Goal: Information Seeking & Learning: Check status

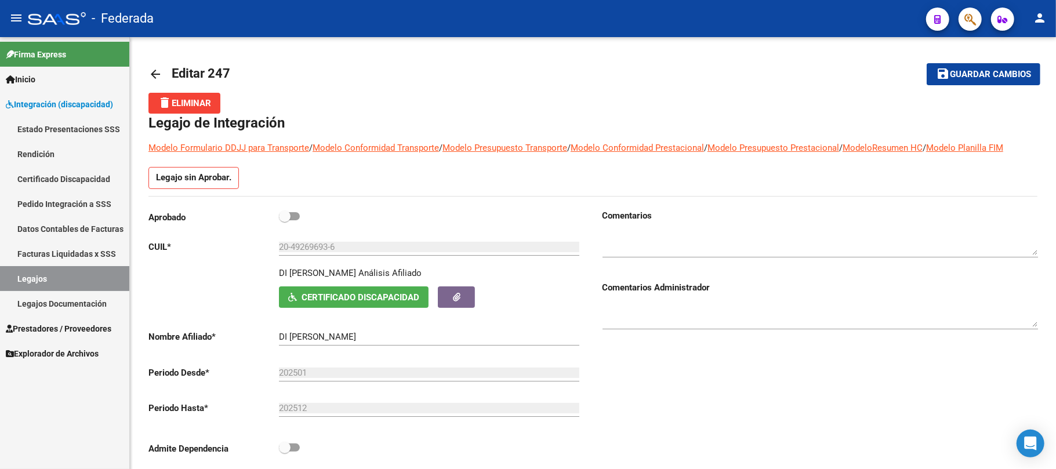
scroll to position [70, 0]
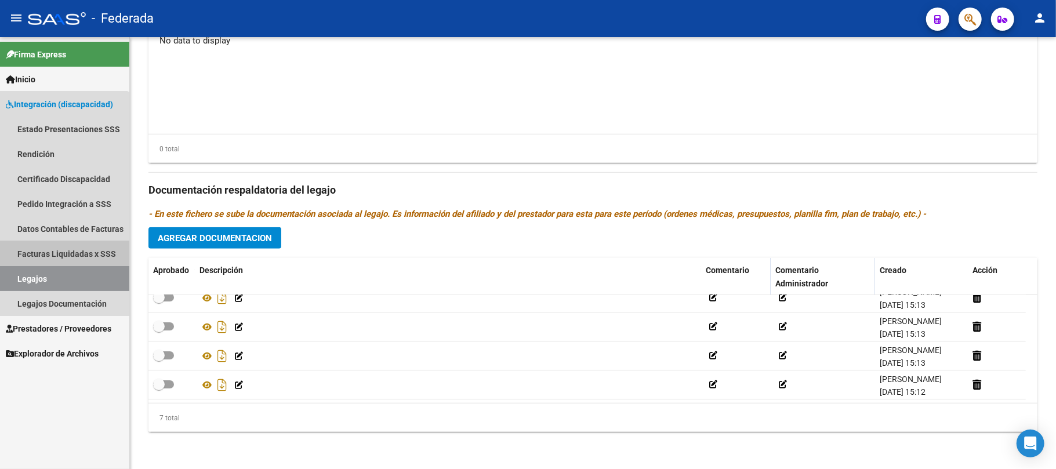
click at [49, 252] on link "Facturas Liquidadas x SSS" at bounding box center [64, 253] width 129 height 25
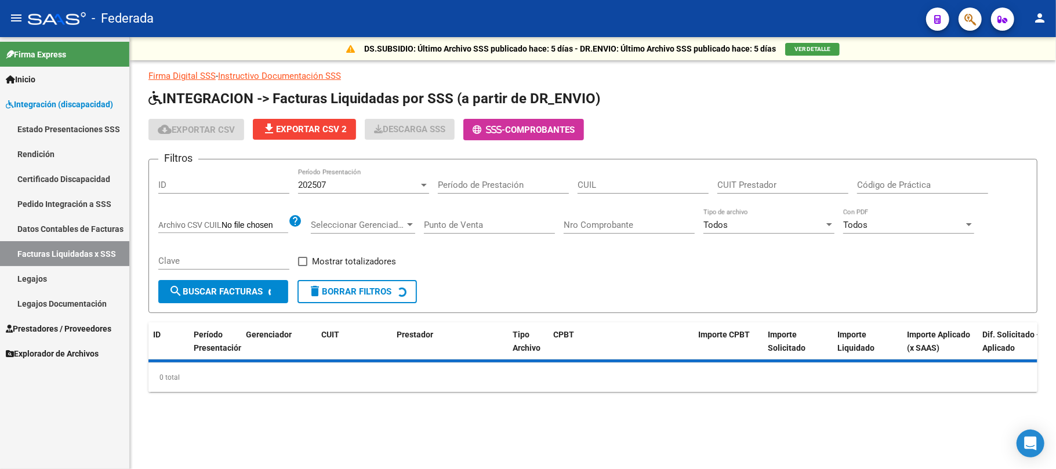
click at [484, 183] on input "Período de Prestación" at bounding box center [503, 185] width 131 height 10
click at [649, 188] on input "CUIL" at bounding box center [642, 185] width 131 height 10
paste input "27-57715221-2"
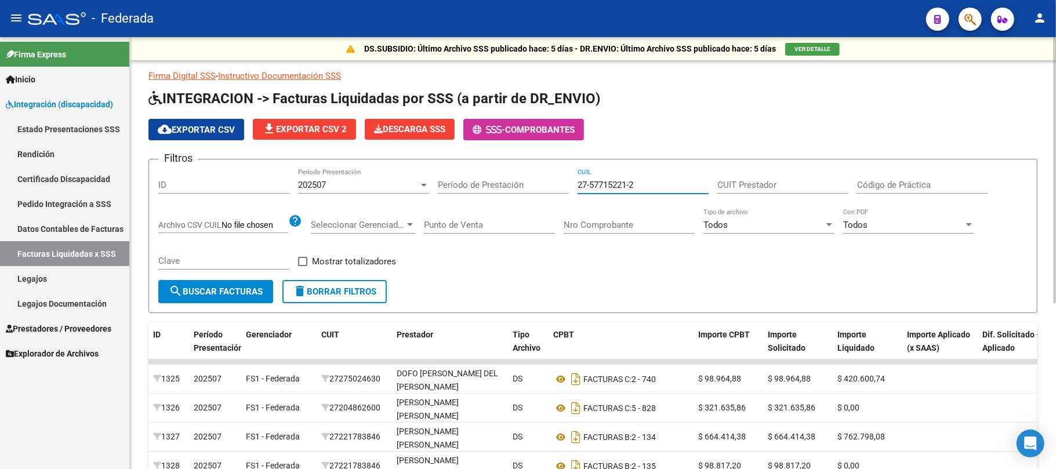
type input "27-57715221-2"
click at [216, 300] on button "search Buscar Facturas" at bounding box center [215, 291] width 115 height 23
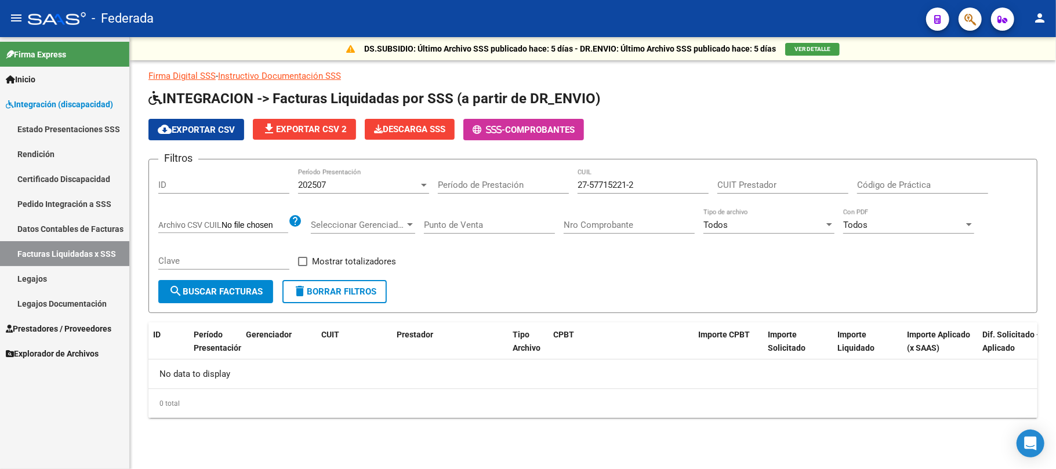
click at [388, 182] on div "202507" at bounding box center [358, 185] width 121 height 10
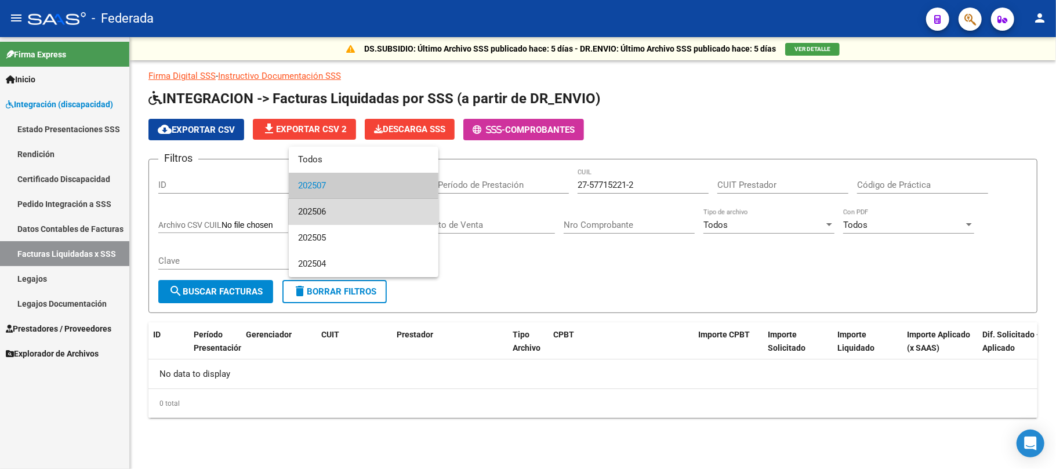
click at [348, 214] on span "202506" at bounding box center [363, 212] width 131 height 26
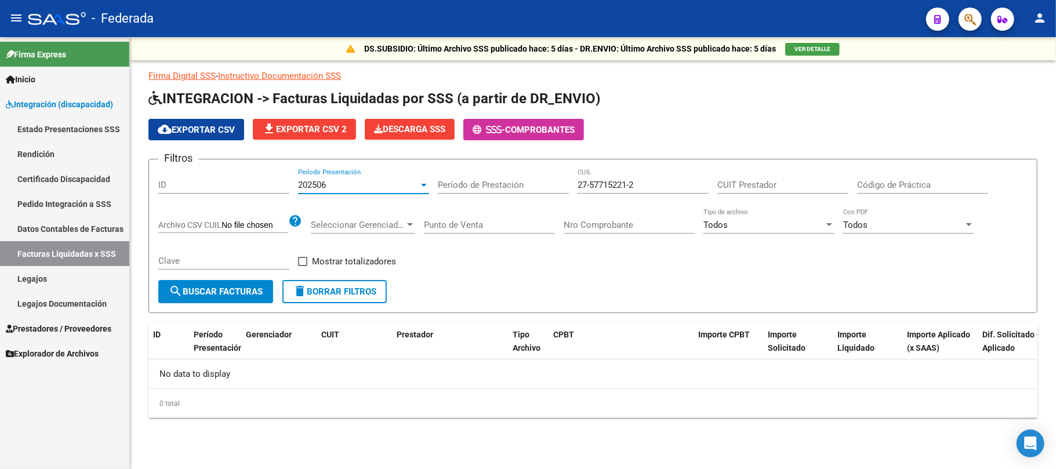
click at [227, 286] on span "search Buscar Facturas" at bounding box center [216, 291] width 94 height 10
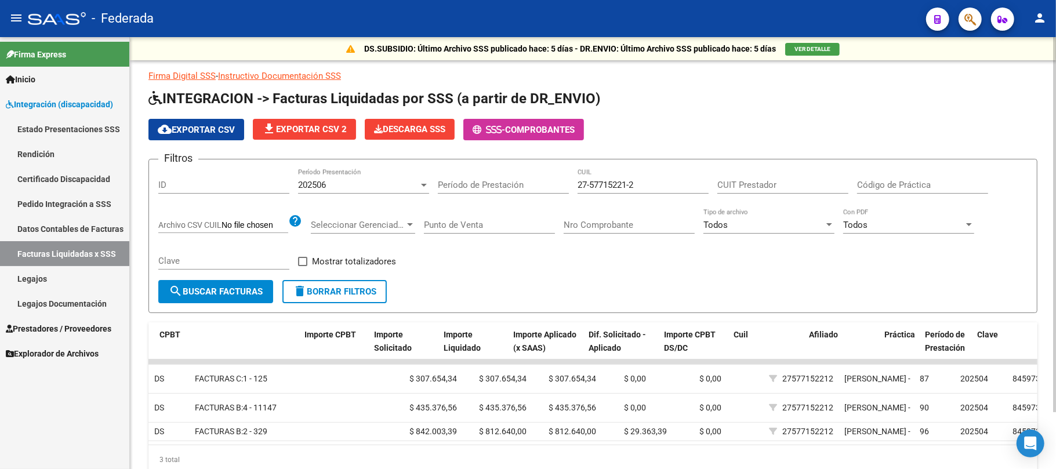
scroll to position [0, 416]
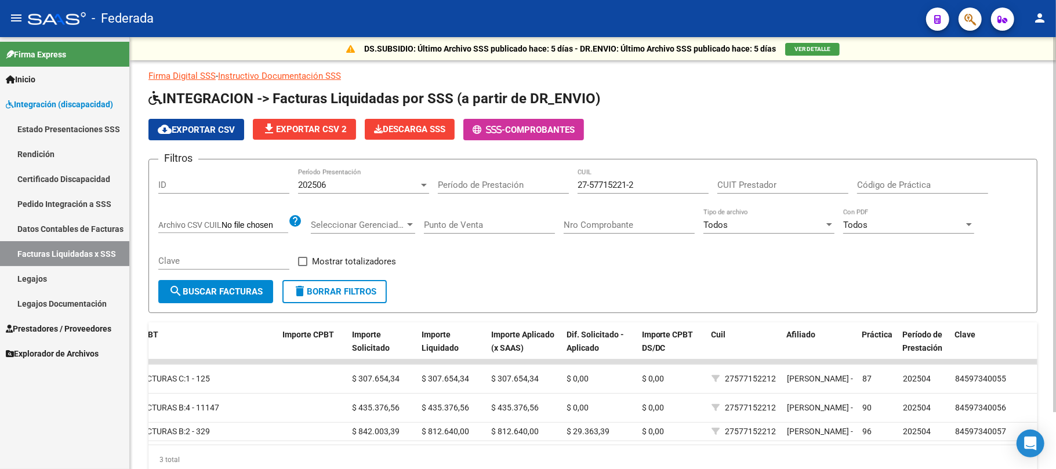
click at [304, 263] on span at bounding box center [302, 261] width 9 height 9
click at [303, 266] on input "Mostrar totalizadores" at bounding box center [302, 266] width 1 height 1
checkbox input "true"
click at [250, 292] on span "search Buscar Facturas" at bounding box center [216, 291] width 94 height 10
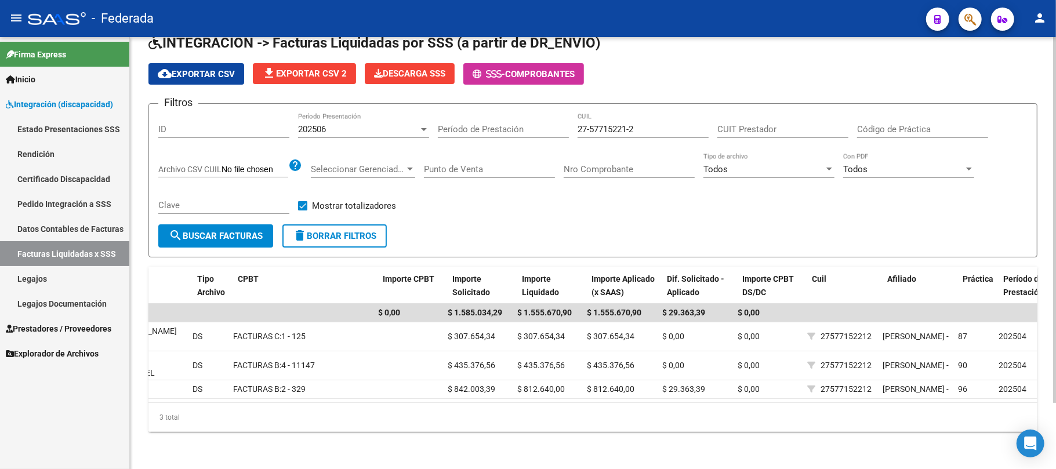
scroll to position [0, 313]
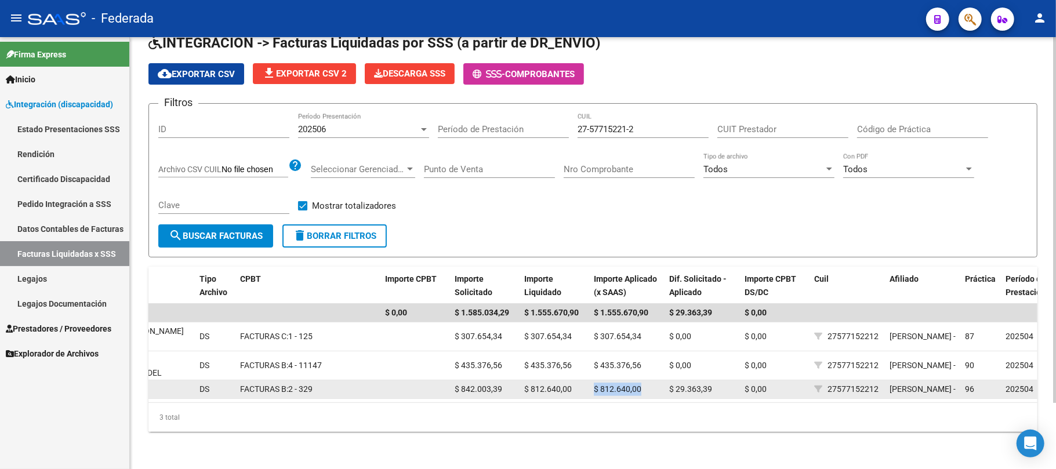
drag, startPoint x: 590, startPoint y: 371, endPoint x: 655, endPoint y: 369, distance: 65.0
click at [655, 380] on datatable-body-cell "$ 812.640,00" at bounding box center [626, 389] width 75 height 18
click at [617, 384] on span "$ 812.640,00" at bounding box center [618, 388] width 48 height 9
drag, startPoint x: 603, startPoint y: 378, endPoint x: 623, endPoint y: 378, distance: 19.7
click at [623, 383] on div "$ 812.640,00" at bounding box center [627, 389] width 66 height 13
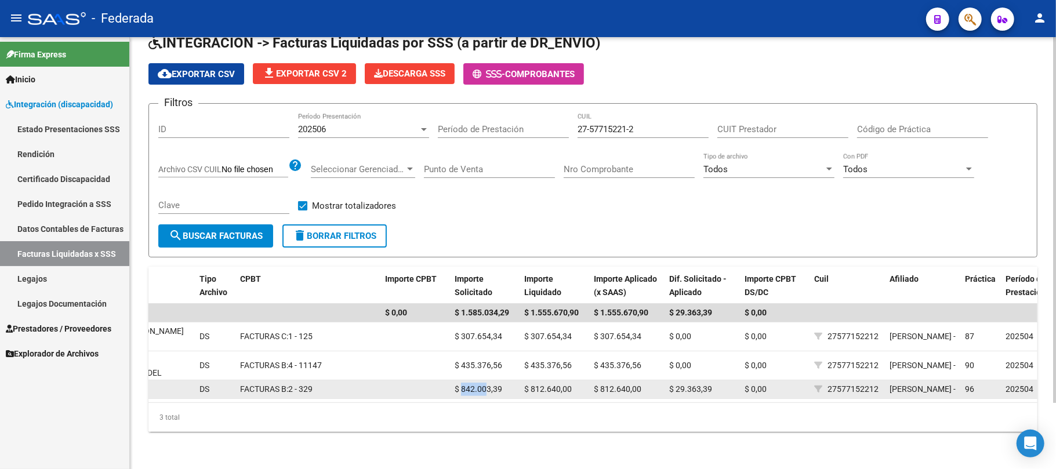
drag, startPoint x: 479, startPoint y: 374, endPoint x: 488, endPoint y: 375, distance: 8.7
click at [488, 384] on span "$ 842.003,39" at bounding box center [479, 388] width 48 height 9
drag, startPoint x: 590, startPoint y: 372, endPoint x: 648, endPoint y: 378, distance: 57.8
click at [648, 380] on datatable-body-cell "$ 812.640,00" at bounding box center [626, 389] width 75 height 18
drag, startPoint x: 668, startPoint y: 372, endPoint x: 720, endPoint y: 374, distance: 51.1
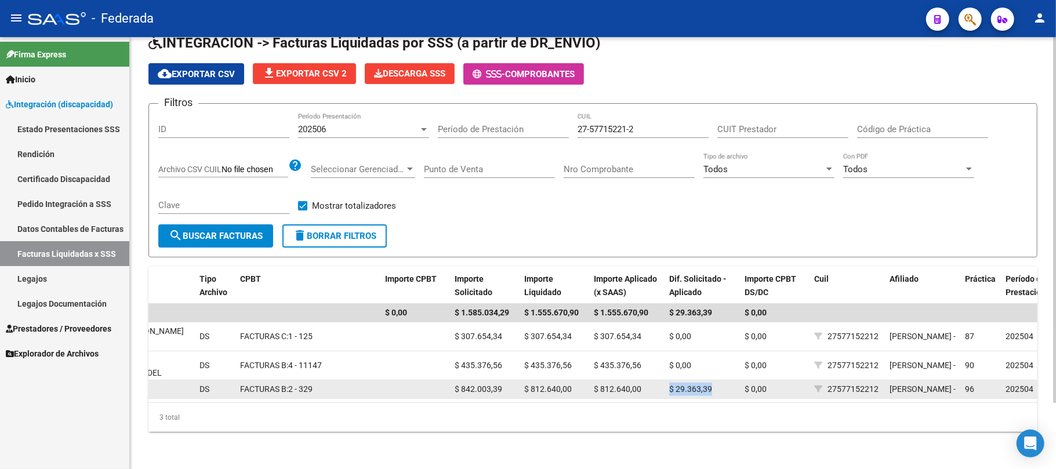
click at [720, 383] on div "$ 29.363,39" at bounding box center [702, 389] width 66 height 13
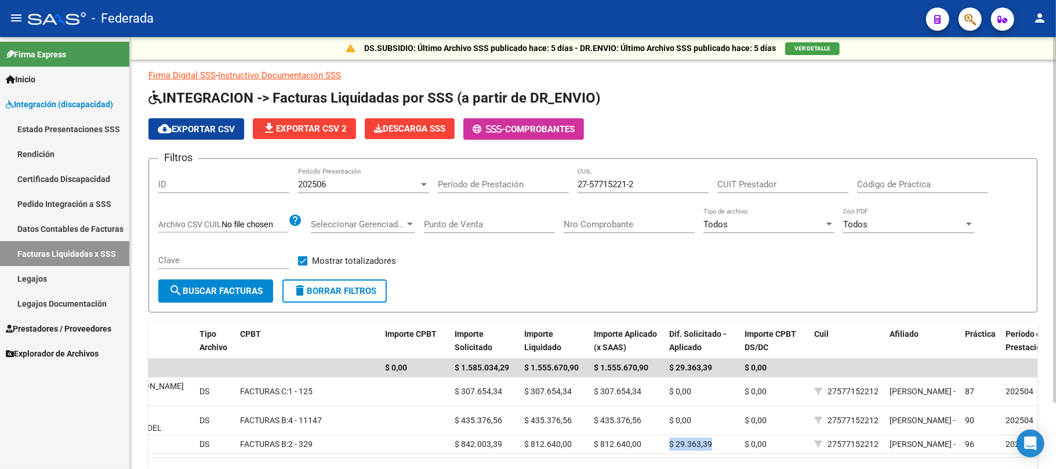
scroll to position [0, 0]
click at [39, 277] on link "Legajos" at bounding box center [64, 278] width 129 height 25
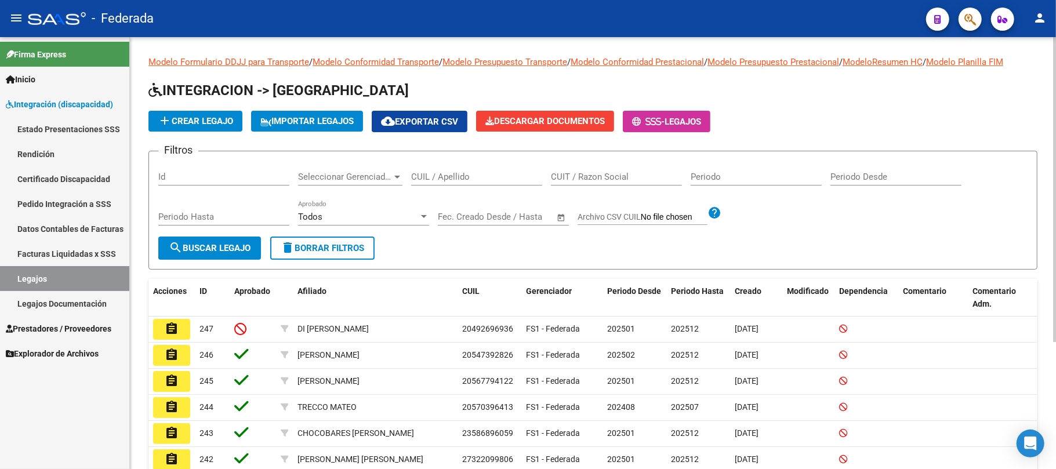
click at [488, 184] on div "CUIL / Apellido" at bounding box center [476, 173] width 131 height 25
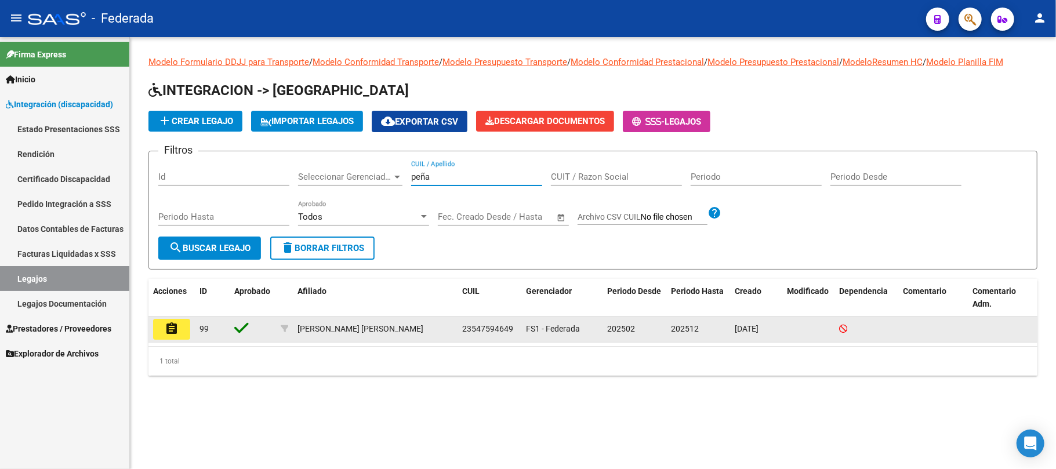
type input "peña"
click at [499, 328] on span "23547594649" at bounding box center [487, 328] width 51 height 9
copy span "23547594649"
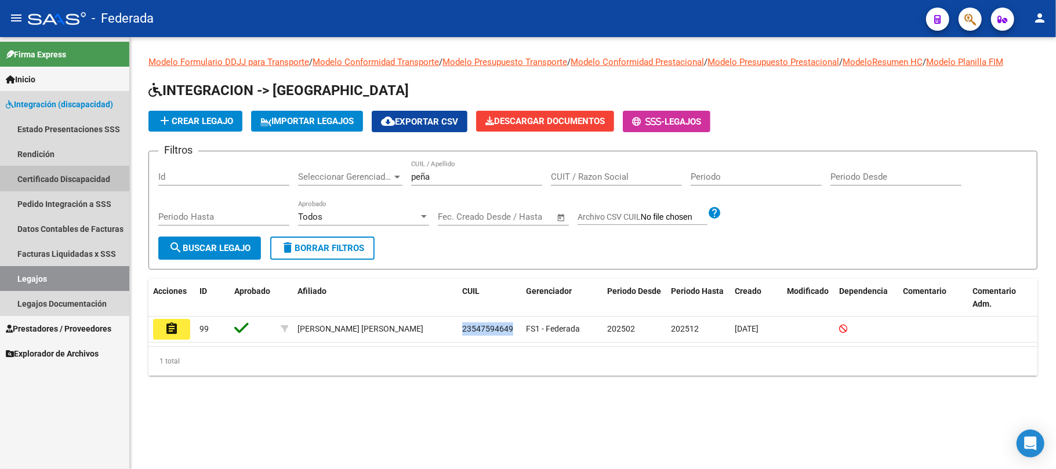
click at [71, 179] on link "Certificado Discapacidad" at bounding box center [64, 178] width 129 height 25
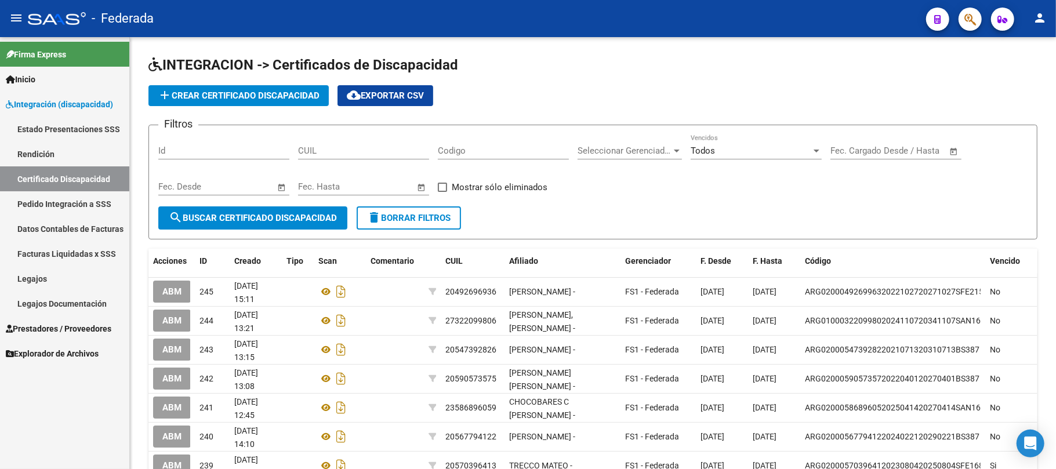
click at [56, 227] on link "Datos Contables de Facturas" at bounding box center [64, 228] width 129 height 25
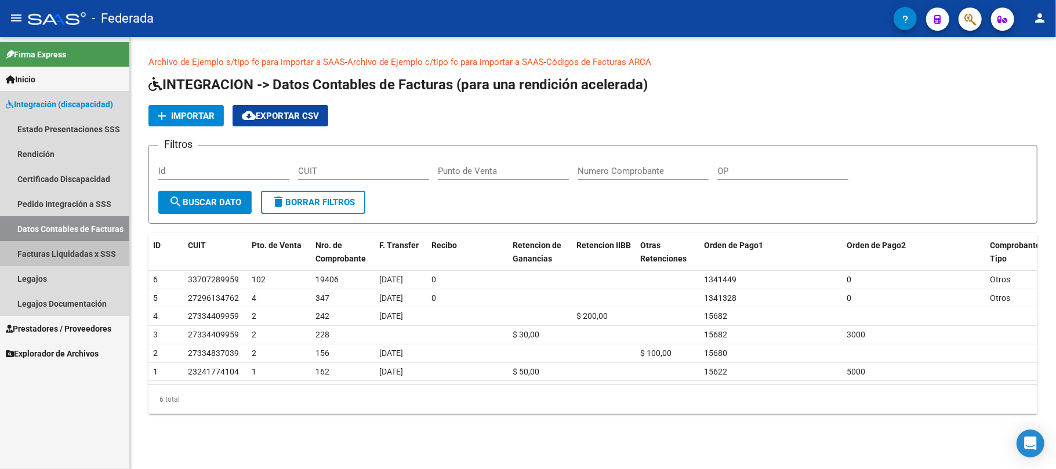
click at [51, 254] on link "Facturas Liquidadas x SSS" at bounding box center [64, 253] width 129 height 25
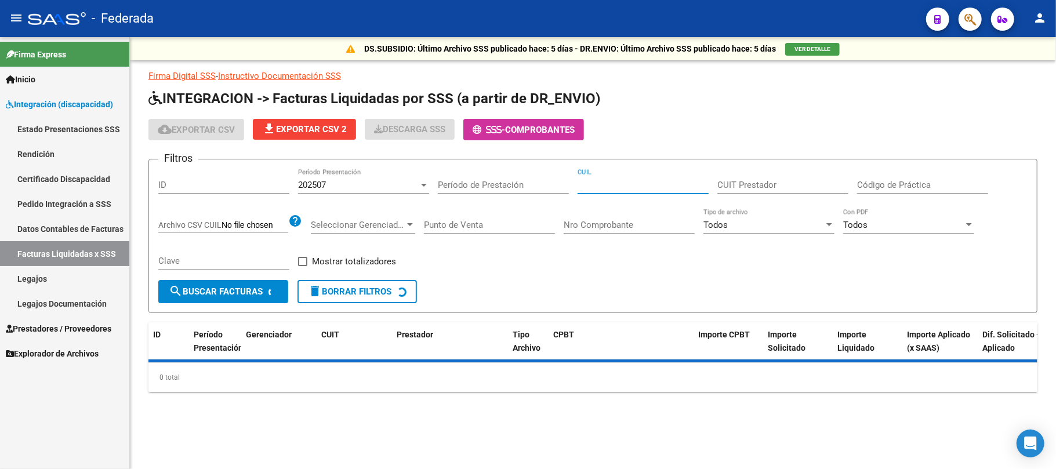
click at [594, 186] on input "CUIL" at bounding box center [642, 185] width 131 height 10
paste input "23-54759464-9"
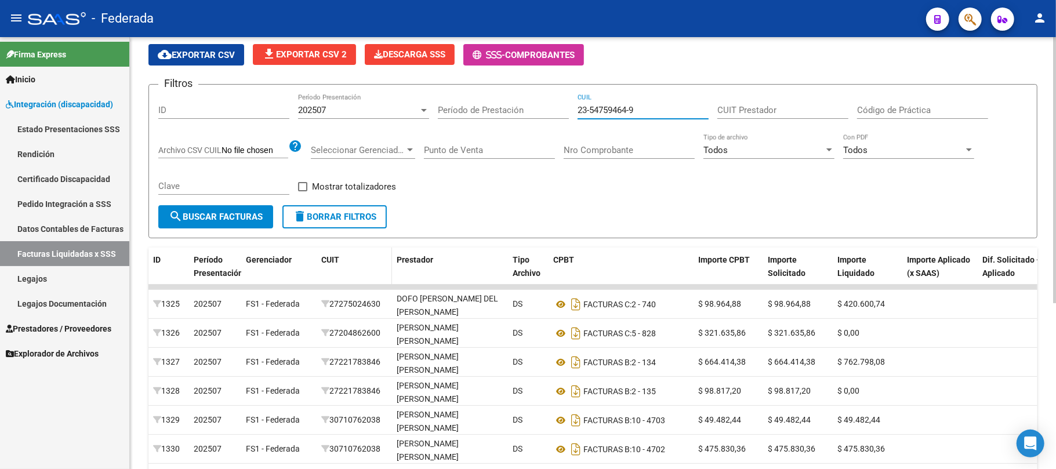
scroll to position [154, 0]
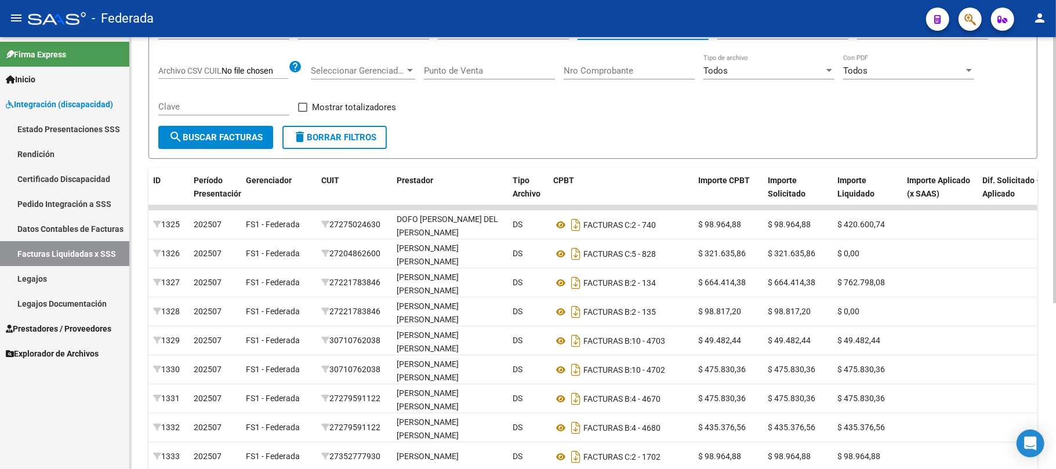
type input "23-54759464-9"
click at [250, 149] on form "Filtros ID 202507 Período Presentación Período de Prestación 23-54759464-9 CUIL…" at bounding box center [592, 82] width 889 height 154
click at [247, 143] on button "search Buscar Facturas" at bounding box center [215, 137] width 115 height 23
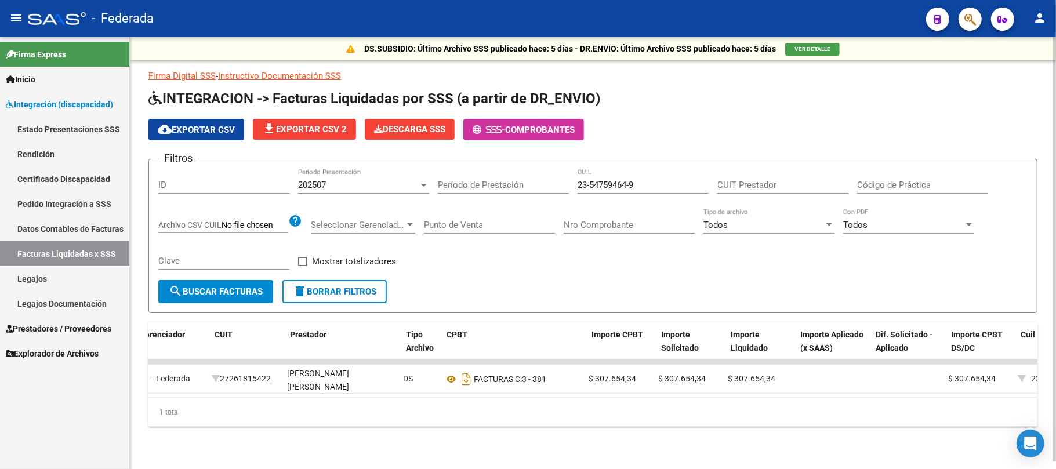
scroll to position [0, 81]
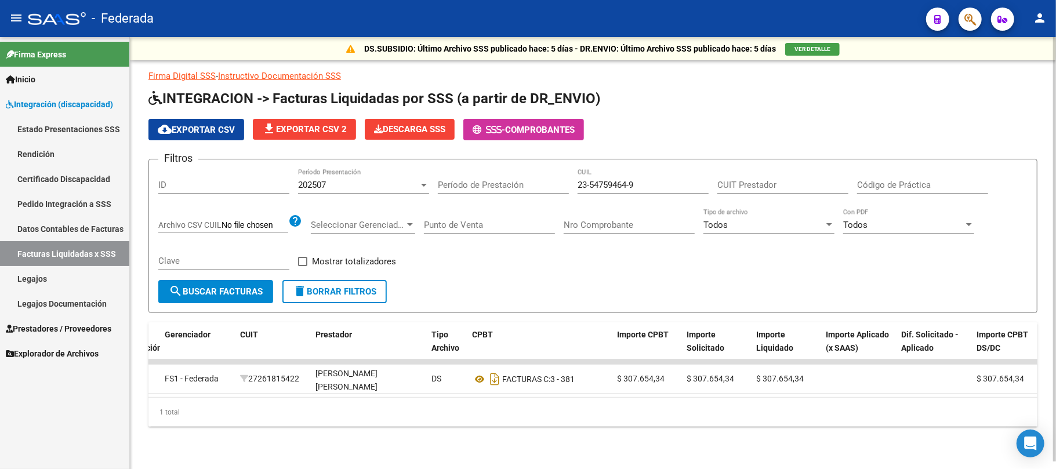
click at [394, 187] on div "202507 Período Presentación" at bounding box center [363, 181] width 131 height 25
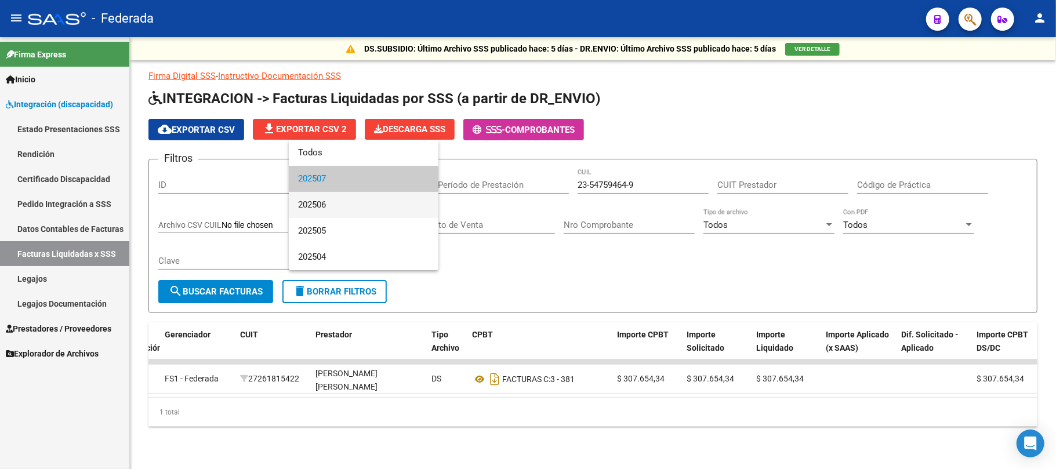
click at [383, 209] on span "202506" at bounding box center [363, 205] width 131 height 26
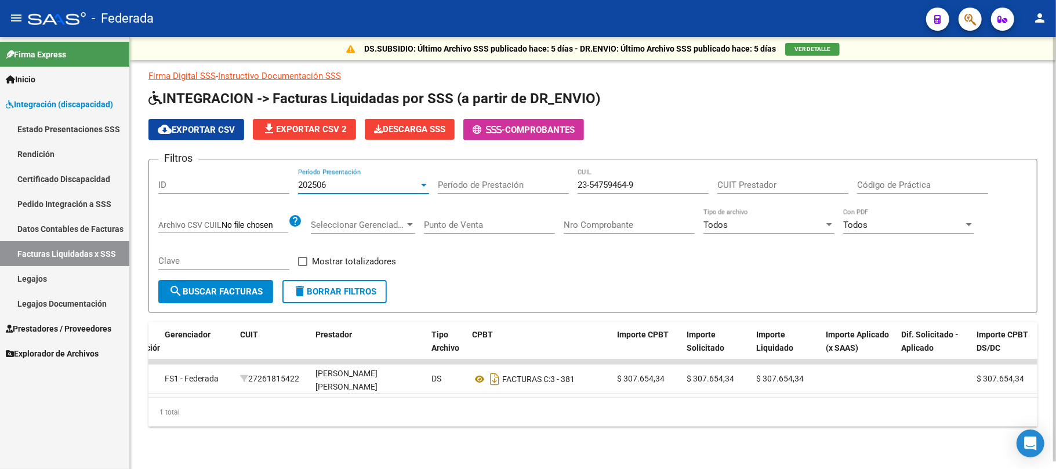
click at [227, 288] on span "search Buscar Facturas" at bounding box center [216, 291] width 94 height 10
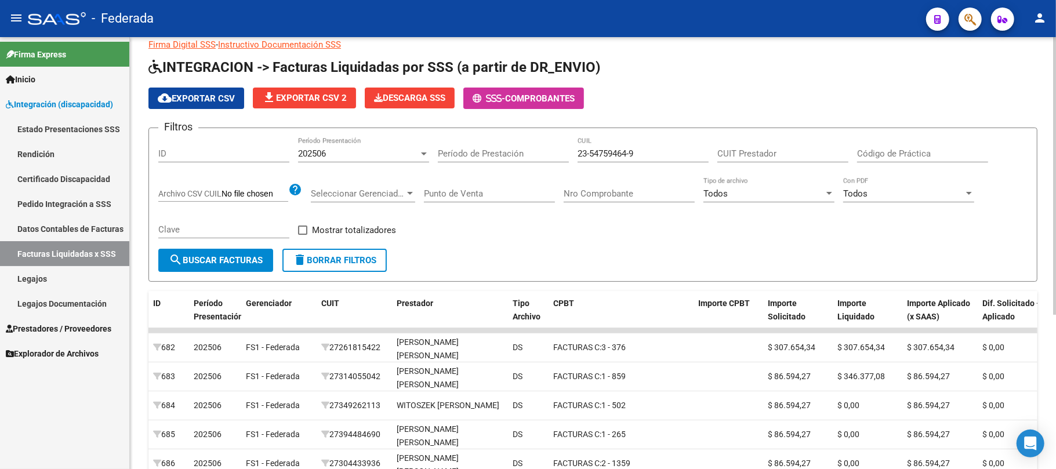
scroll to position [7, 0]
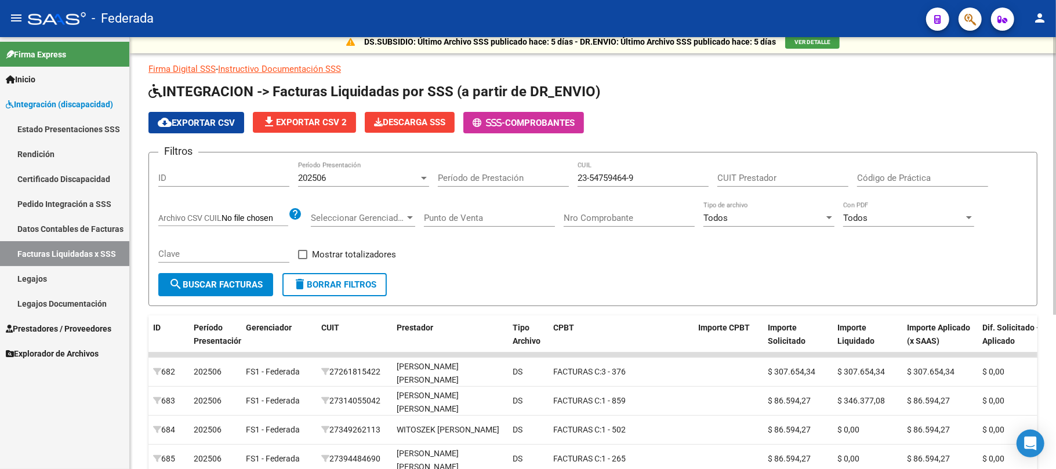
click at [251, 288] on span "search Buscar Facturas" at bounding box center [216, 284] width 94 height 10
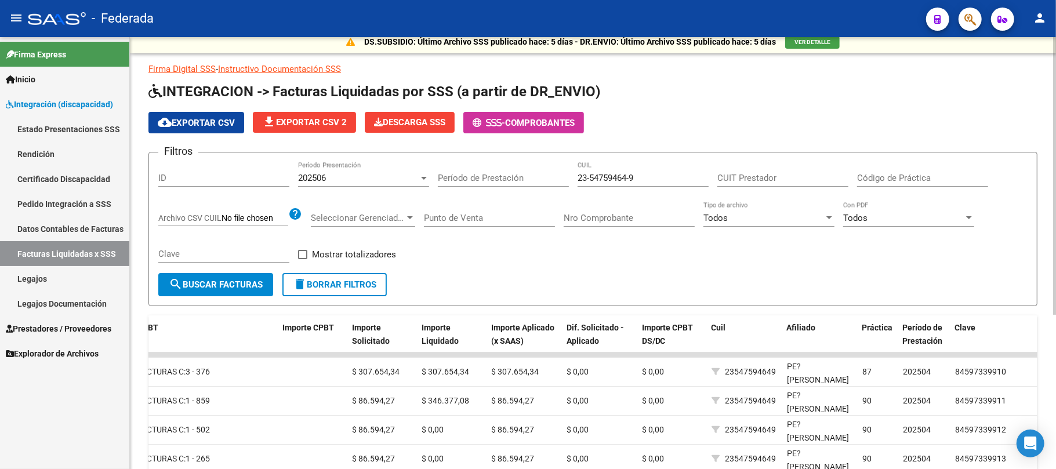
click at [335, 183] on div "202506" at bounding box center [358, 178] width 121 height 10
click at [244, 285] on span "search Buscar Facturas" at bounding box center [216, 284] width 94 height 10
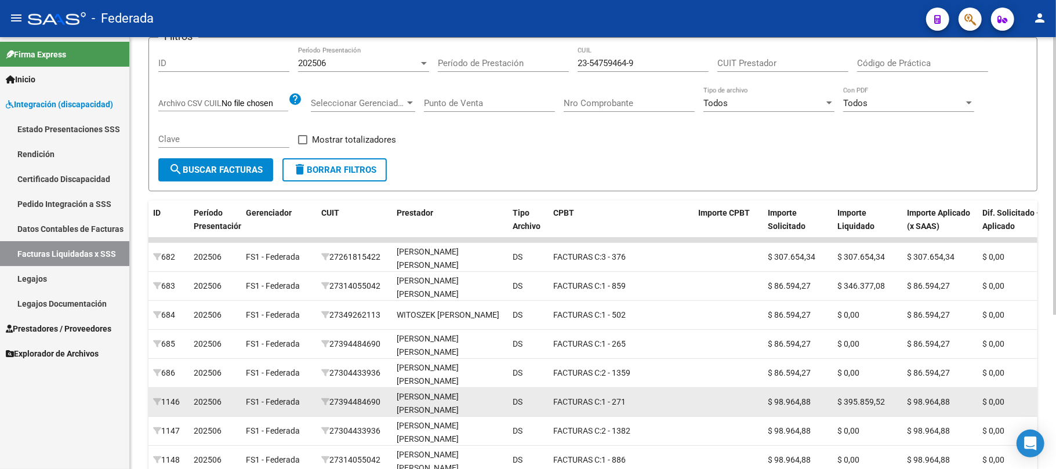
scroll to position [84, 0]
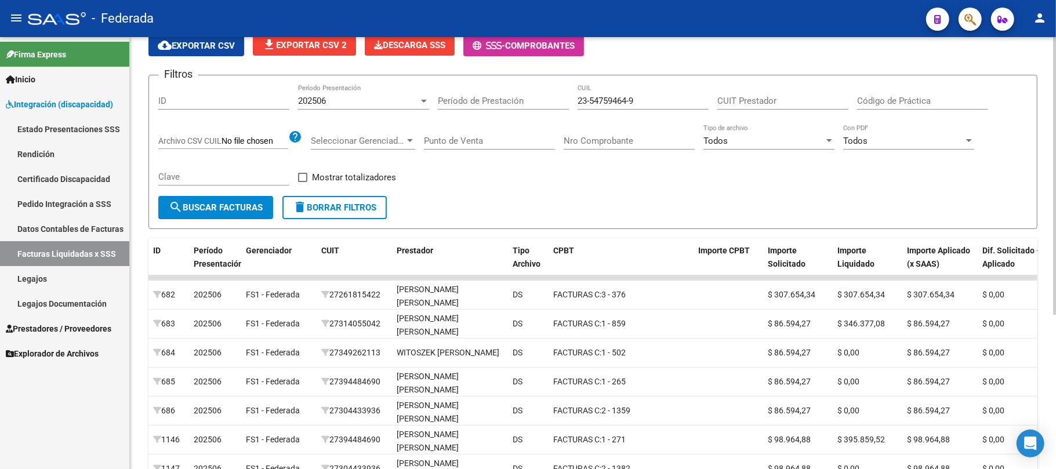
click at [745, 100] on input "CUIT Prestador" at bounding box center [782, 101] width 131 height 10
paste input "27-26181542-2"
type input "27-26181542-2"
click at [213, 215] on button "search Buscar Facturas" at bounding box center [215, 207] width 115 height 23
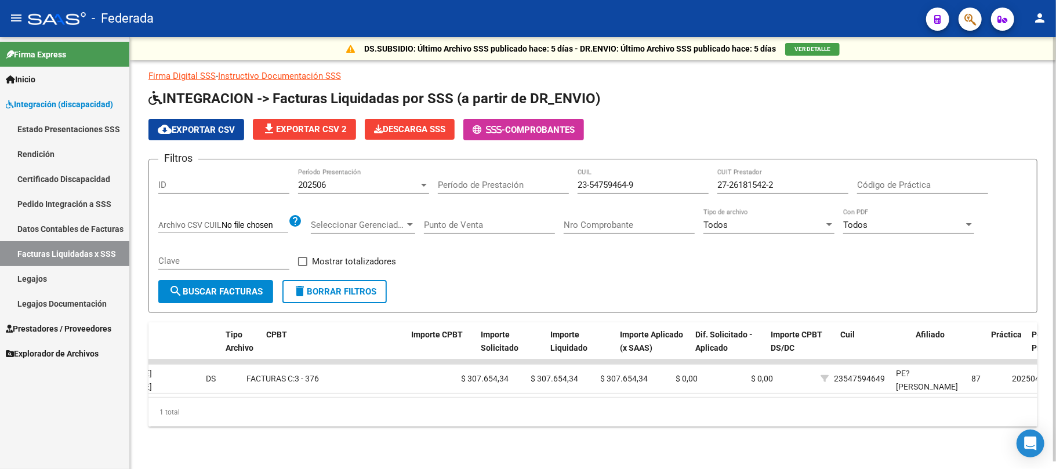
scroll to position [0, 286]
click at [412, 180] on div "202506" at bounding box center [358, 185] width 121 height 10
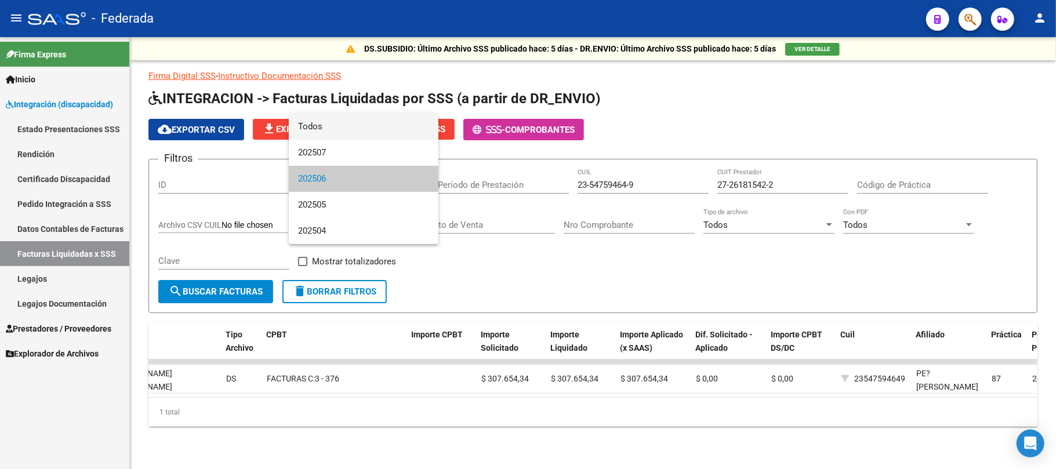
click at [332, 131] on span "Todos" at bounding box center [363, 127] width 131 height 26
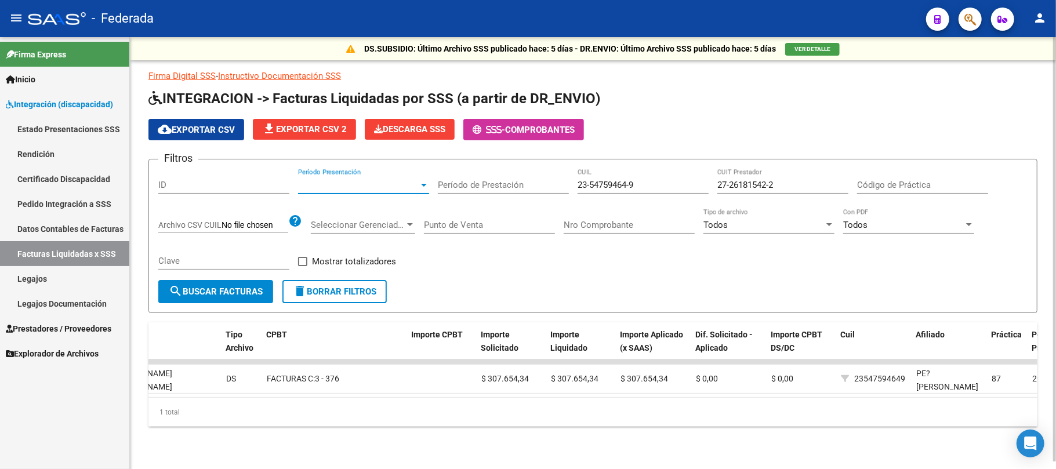
click at [226, 286] on span "search Buscar Facturas" at bounding box center [216, 291] width 94 height 10
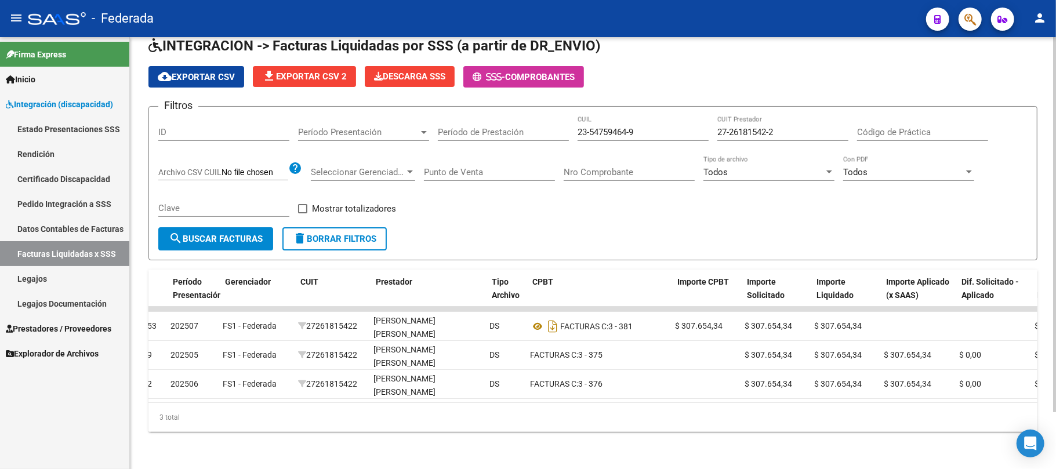
scroll to position [0, 21]
click at [356, 237] on button "delete Borrar Filtros" at bounding box center [334, 238] width 104 height 23
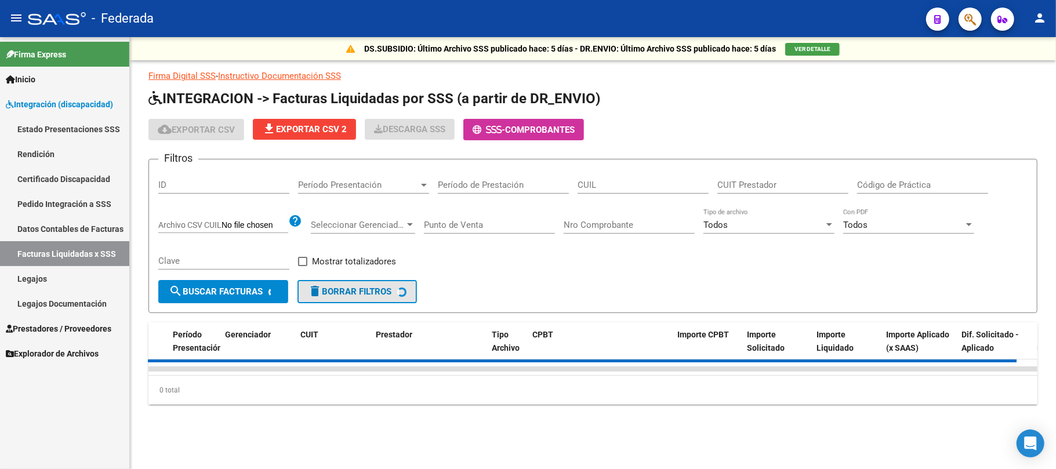
scroll to position [0, 0]
